Goal: Information Seeking & Learning: Learn about a topic

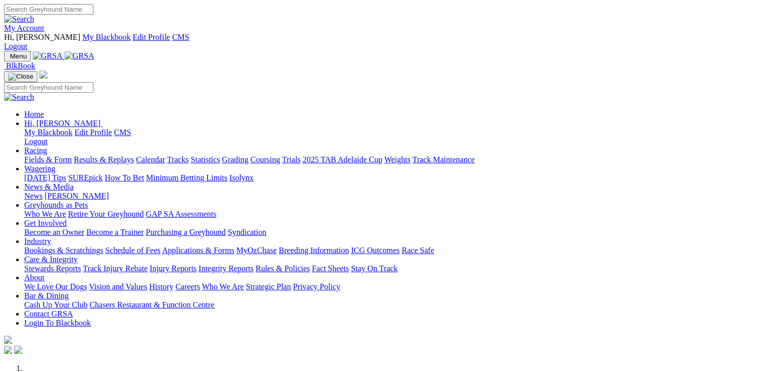
click at [109, 192] on link "[PERSON_NAME]" at bounding box center [76, 196] width 64 height 9
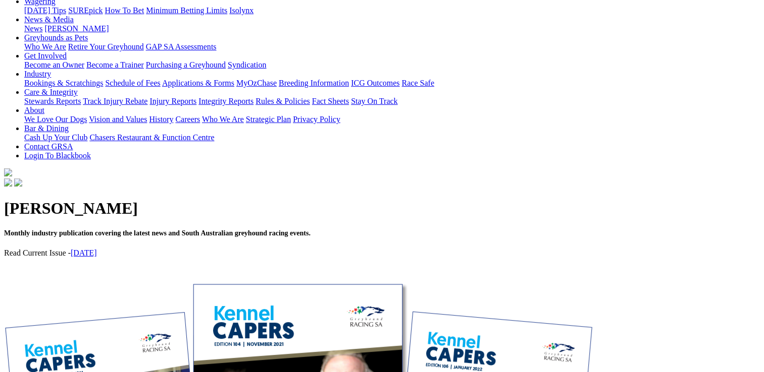
scroll to position [303, 0]
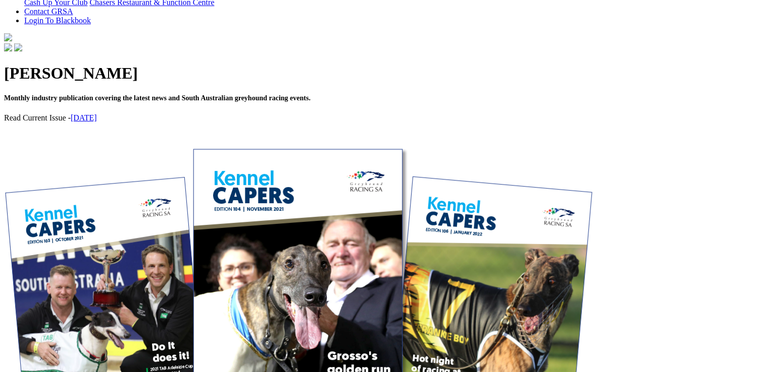
scroll to position [353, 0]
